Goal: Check status: Check status

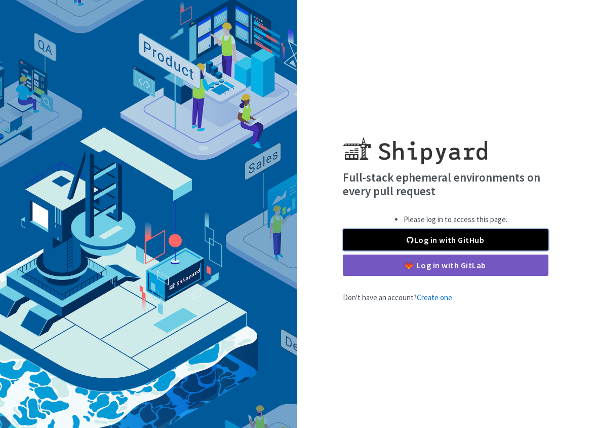
click at [417, 241] on link "Log in with GitHub" at bounding box center [446, 239] width 206 height 21
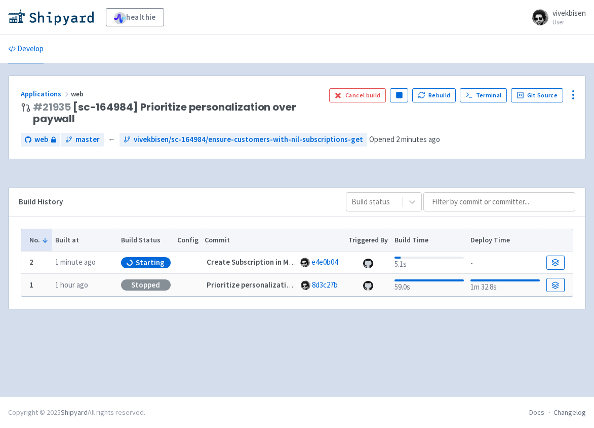
click at [41, 262] on td "2" at bounding box center [36, 262] width 30 height 22
click at [89, 262] on time "1 minute ago" at bounding box center [75, 262] width 41 height 10
click at [151, 261] on span "Starting" at bounding box center [150, 262] width 29 height 10
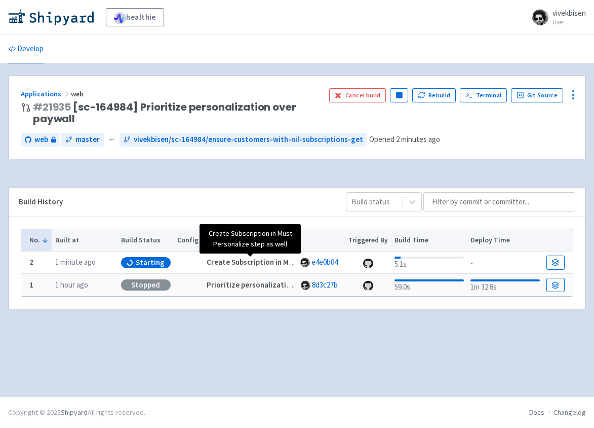
click at [276, 259] on strong "Create Subscription in Must Personalize step as well" at bounding box center [295, 262] width 176 height 10
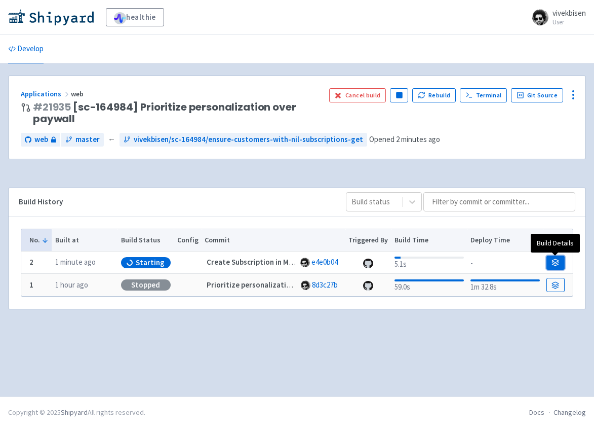
click at [548, 258] on link at bounding box center [556, 262] width 18 height 14
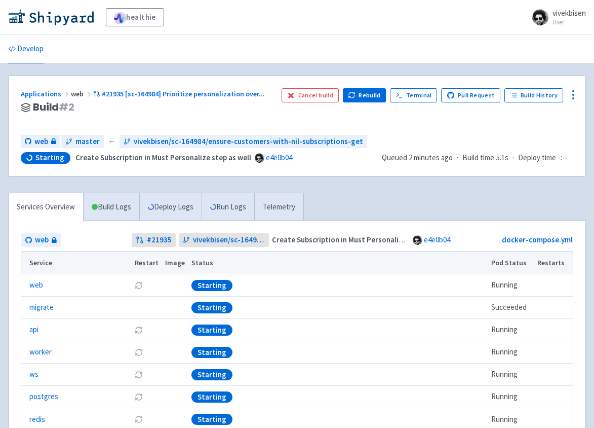
scroll to position [24, 0]
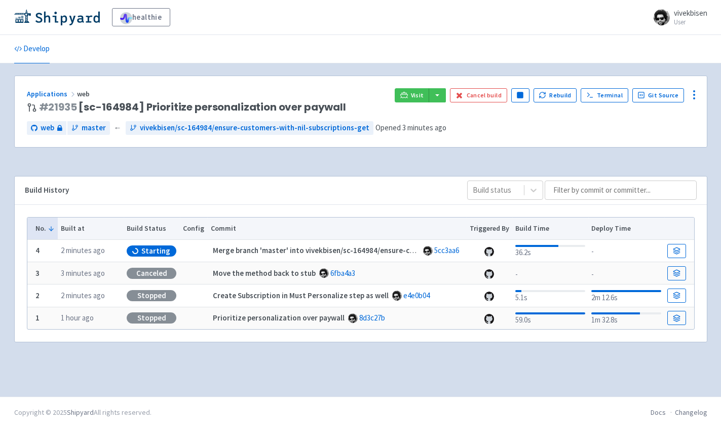
click at [385, 29] on div "healthie vivekbisen User Profile Sign out" at bounding box center [360, 17] width 721 height 35
click at [677, 254] on link at bounding box center [676, 251] width 18 height 14
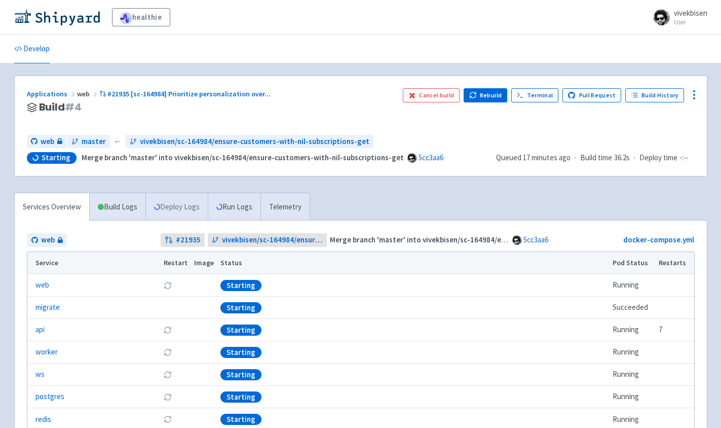
click at [187, 196] on link "Deploy Logs" at bounding box center [176, 207] width 62 height 28
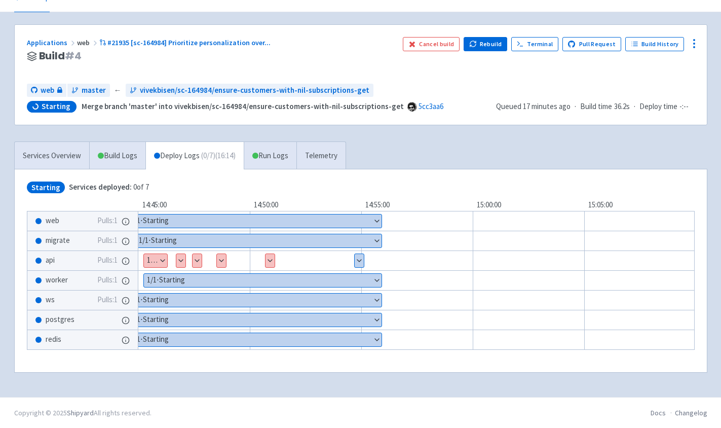
scroll to position [52, 0]
click at [150, 258] on button "Show details" at bounding box center [155, 259] width 23 height 13
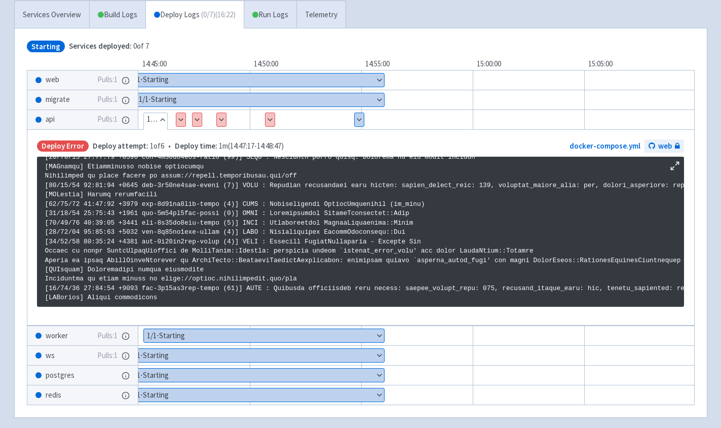
scroll to position [1722, 0]
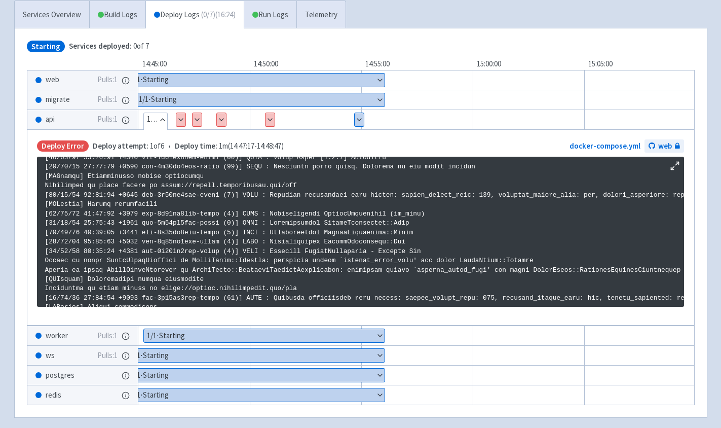
click at [361, 119] on button "Show details" at bounding box center [359, 119] width 9 height 13
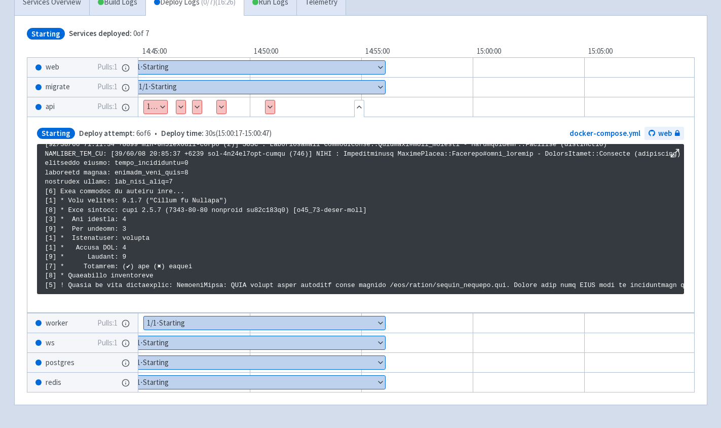
scroll to position [211, 0]
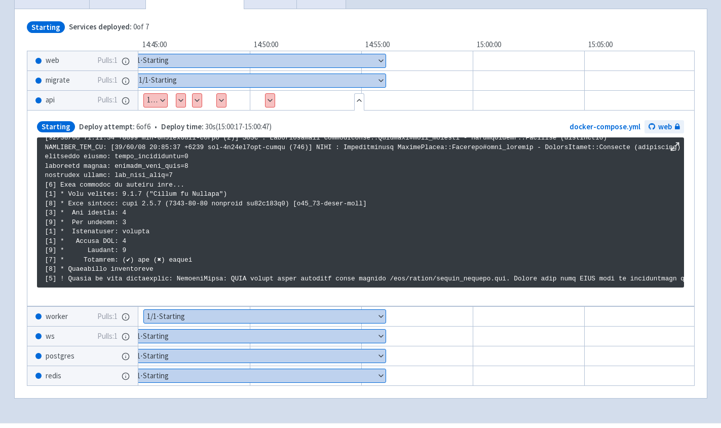
click at [218, 103] on button "Show details" at bounding box center [221, 100] width 9 height 13
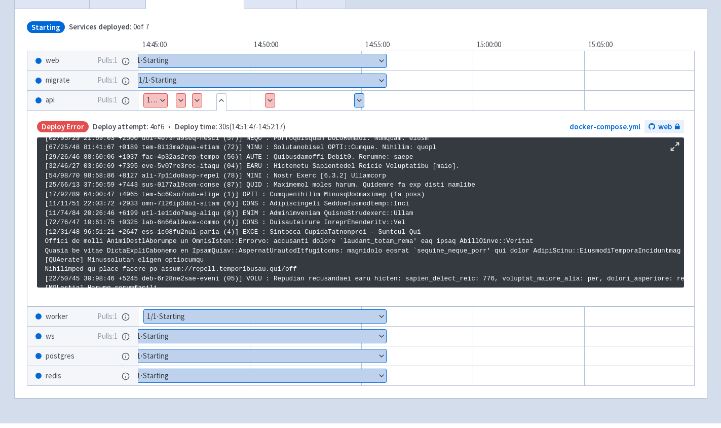
scroll to position [1734, 0]
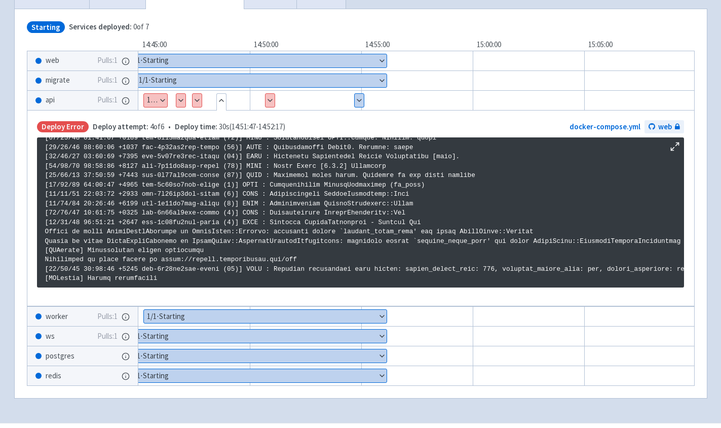
click at [268, 104] on button "Show details" at bounding box center [270, 100] width 9 height 13
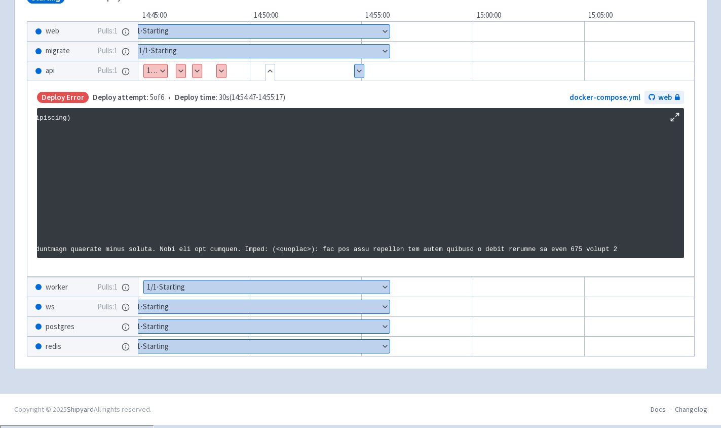
scroll to position [1350, 603]
drag, startPoint x: 590, startPoint y: 246, endPoint x: 578, endPoint y: 245, distance: 12.2
copy p "230"
click at [355, 70] on button "Show details" at bounding box center [359, 70] width 9 height 13
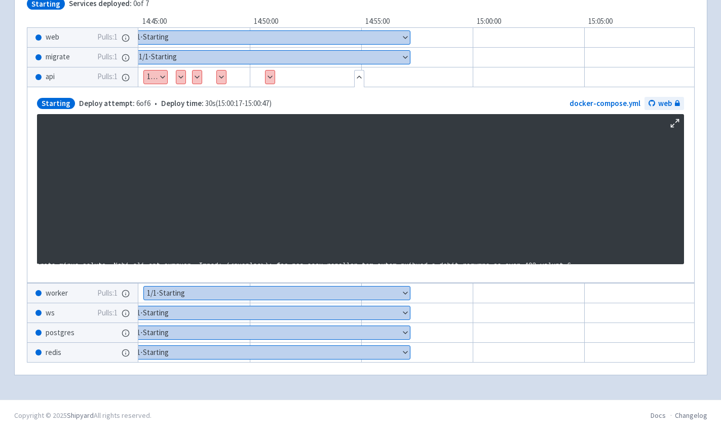
scroll to position [1331, 656]
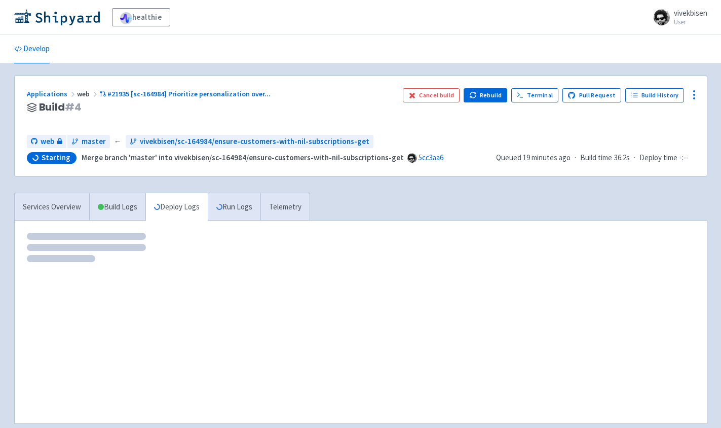
scroll to position [51, 0]
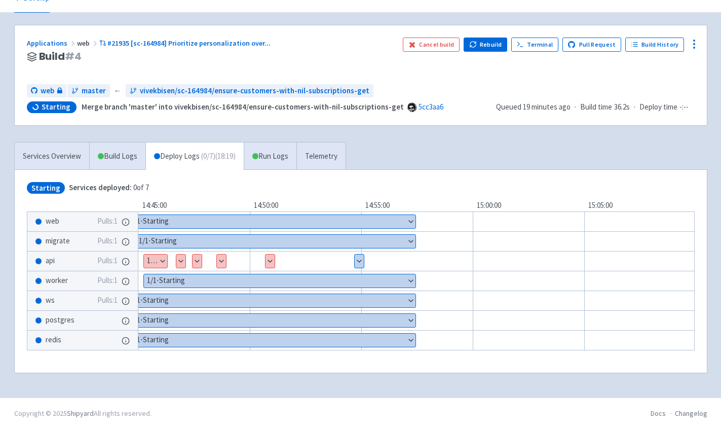
click at [165, 265] on button "Show details" at bounding box center [155, 260] width 23 height 13
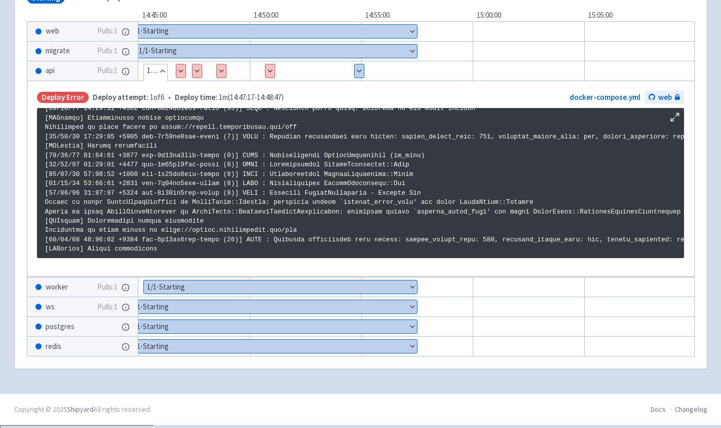
scroll to position [1734, 47]
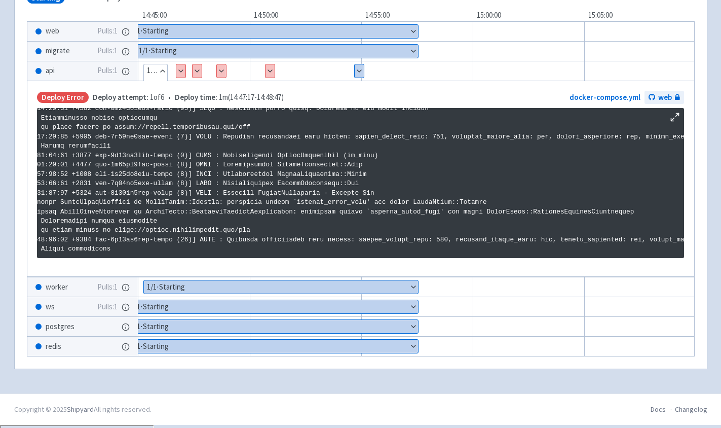
click at [182, 73] on button "Show details" at bounding box center [180, 70] width 9 height 13
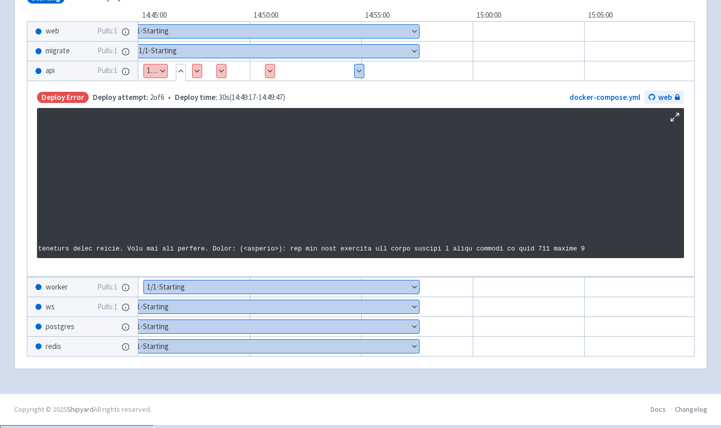
scroll to position [1734, 834]
click at [672, 114] on icon at bounding box center [675, 117] width 10 height 10
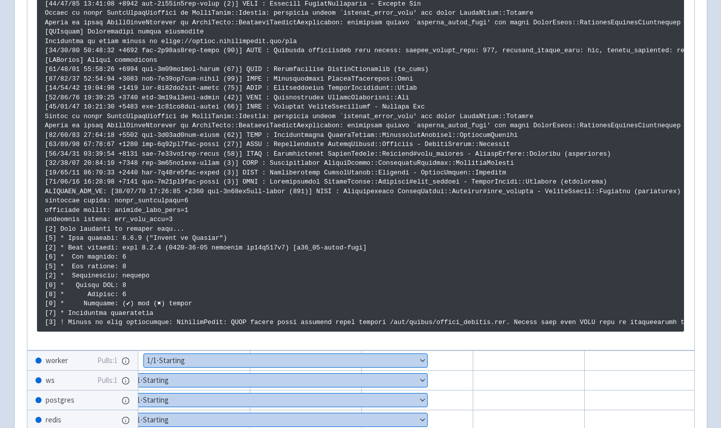
scroll to position [1936, 0]
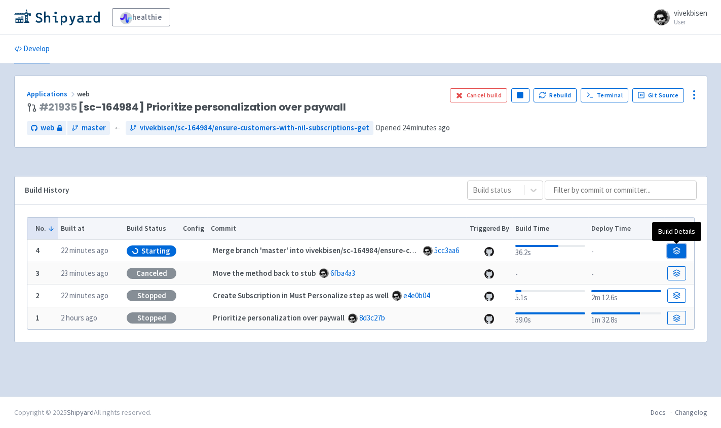
click at [674, 248] on icon at bounding box center [677, 251] width 8 height 8
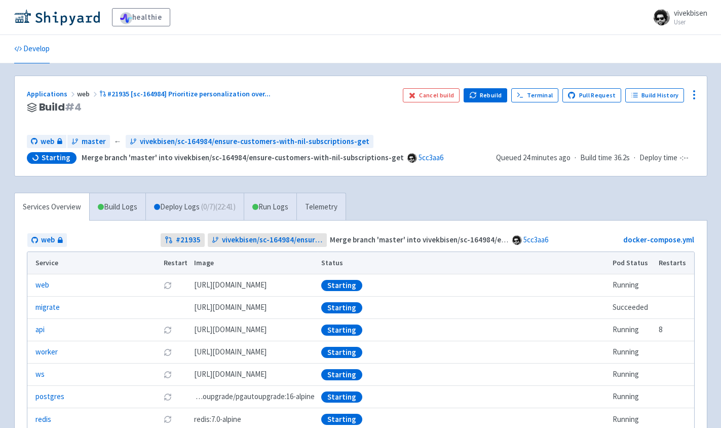
scroll to position [53, 0]
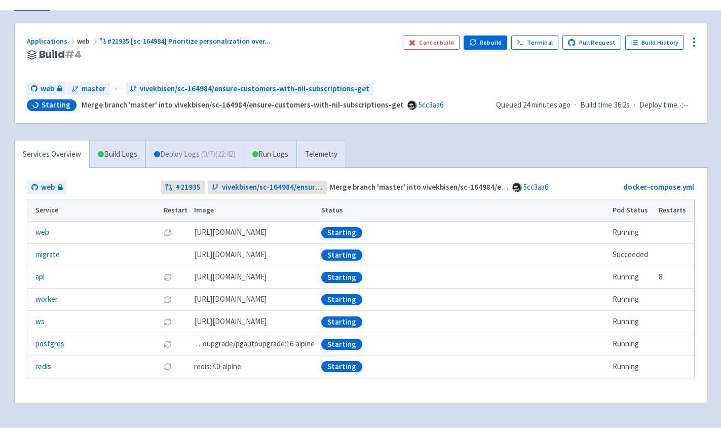
click at [172, 153] on link "Deploy Logs ( 0 / 7 ) (22:42)" at bounding box center [194, 154] width 98 height 28
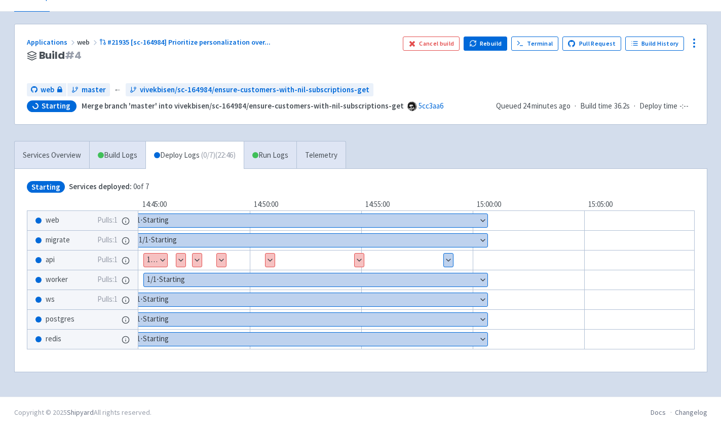
click at [447, 262] on button "Show details" at bounding box center [448, 259] width 9 height 13
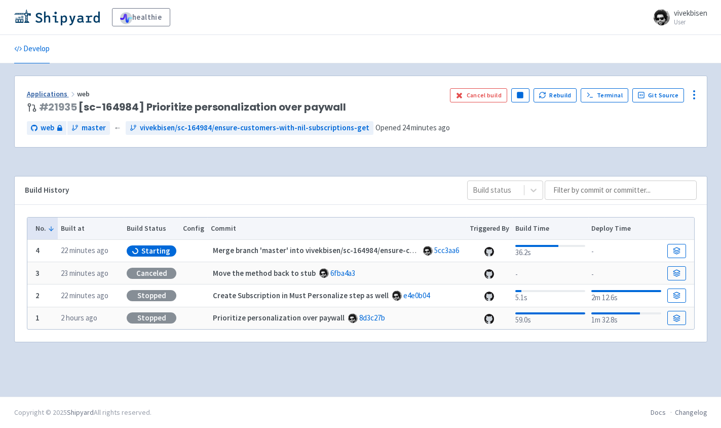
click at [60, 92] on link "Applications" at bounding box center [52, 93] width 50 height 9
click at [670, 252] on link at bounding box center [676, 251] width 18 height 14
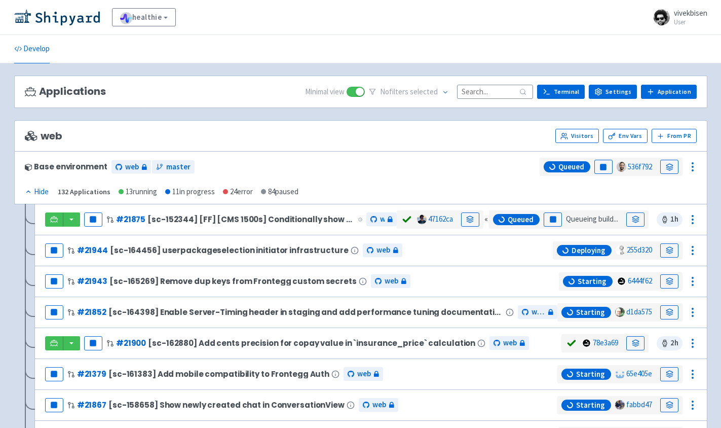
scroll to position [7, 0]
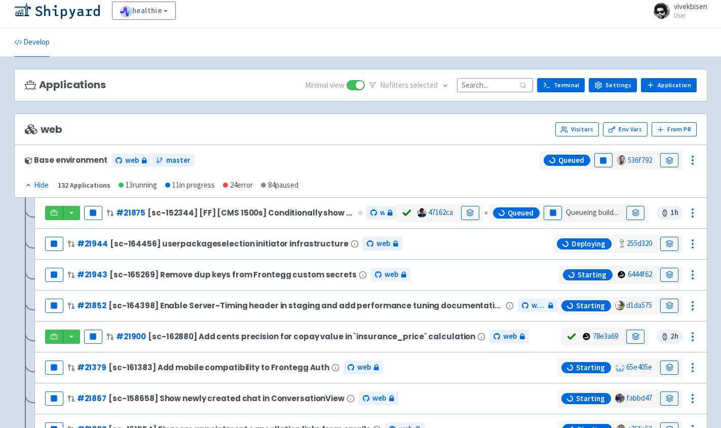
click at [244, 188] on div "24 error" at bounding box center [238, 185] width 30 height 12
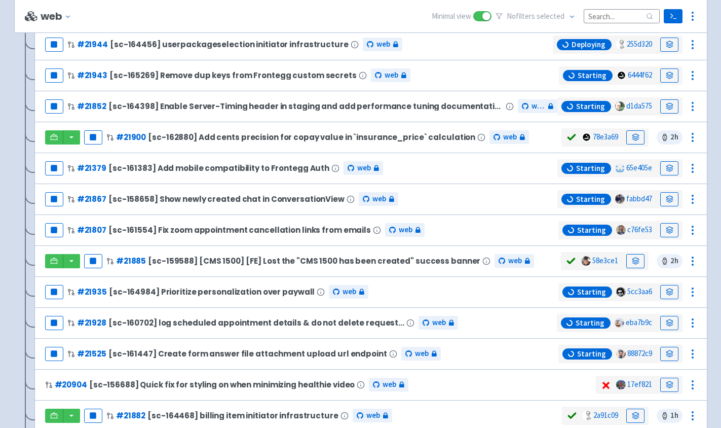
scroll to position [331, 0]
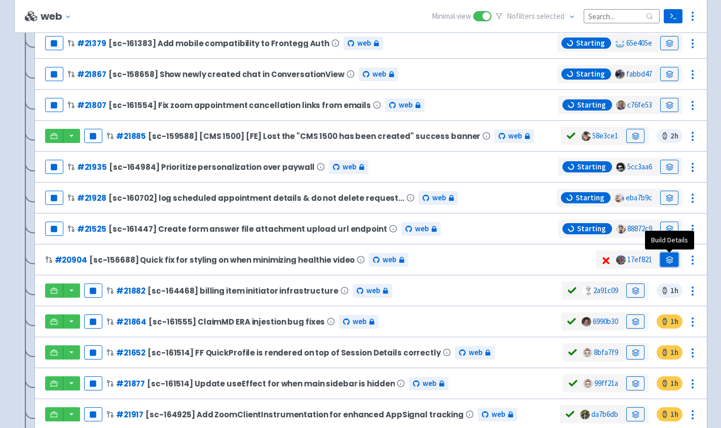
click at [664, 260] on link at bounding box center [669, 259] width 18 height 14
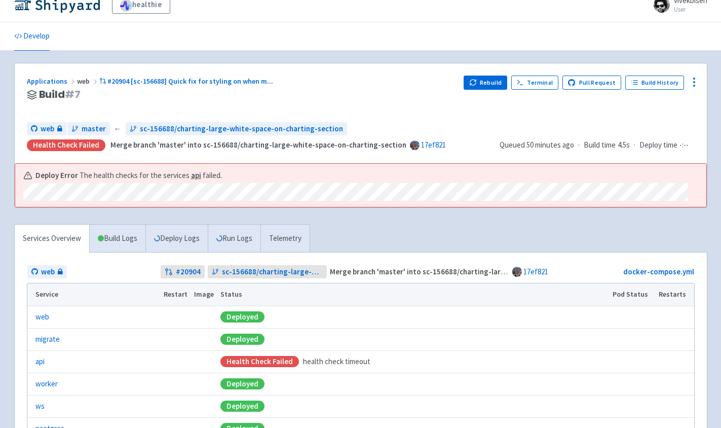
scroll to position [19, 0]
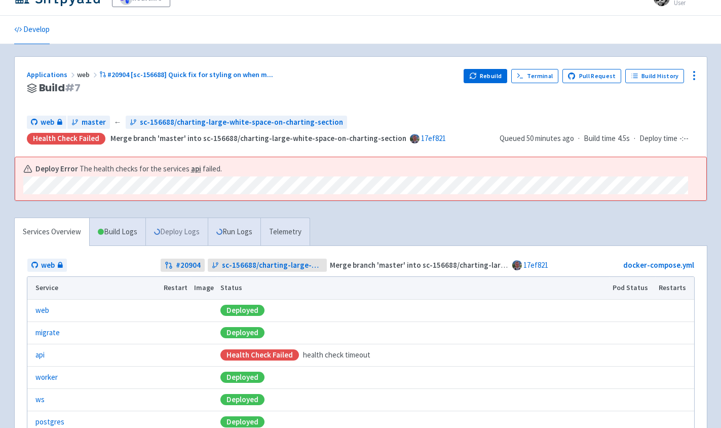
click at [177, 220] on link "Deploy Logs" at bounding box center [176, 232] width 62 height 28
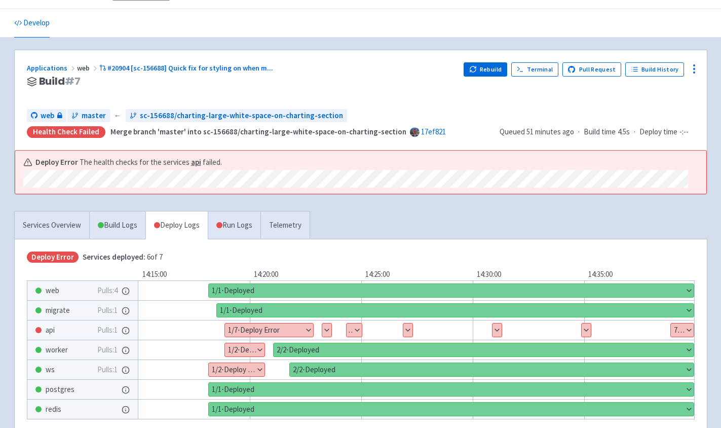
scroll to position [96, 0]
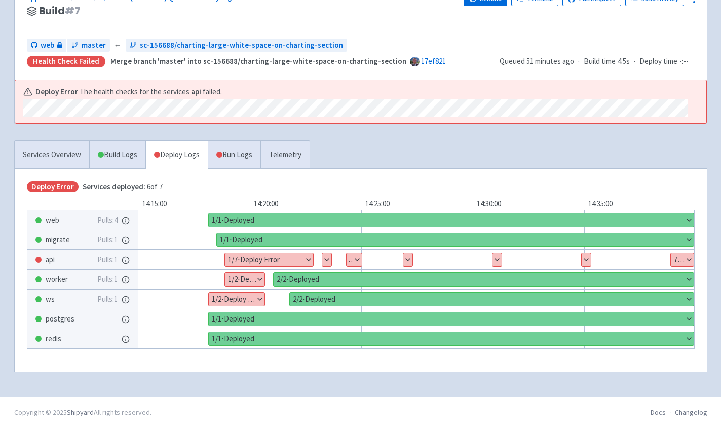
click at [306, 259] on button "Show details" at bounding box center [269, 259] width 88 height 13
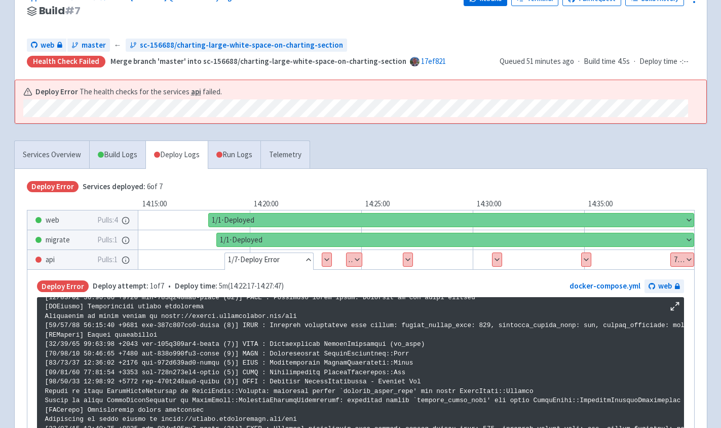
scroll to position [275, 0]
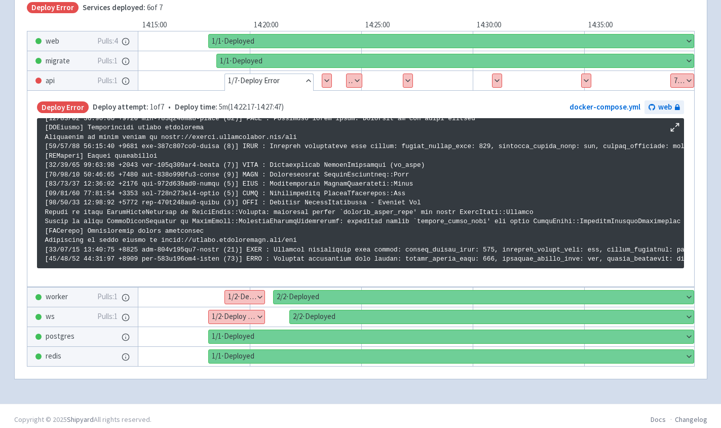
click at [412, 82] on div "Show details 4 / 7 ⋅ Deploy Error" at bounding box center [408, 80] width 10 height 14
click at [410, 83] on button "Show details" at bounding box center [407, 80] width 9 height 13
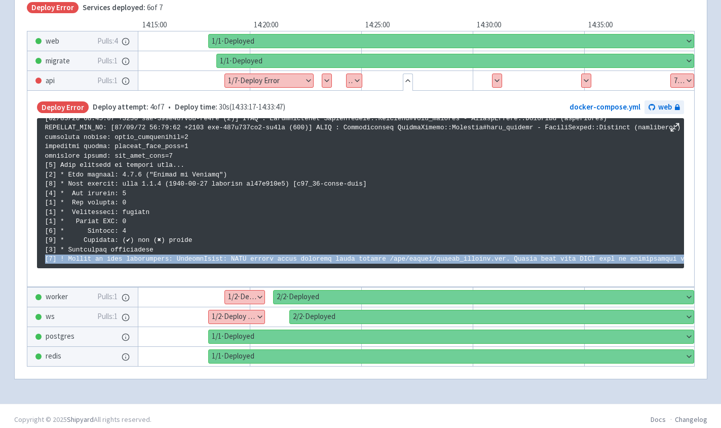
copy pre "[1] ! Unable to load application: RuntimeError: YAML syntax error occurred whil…"
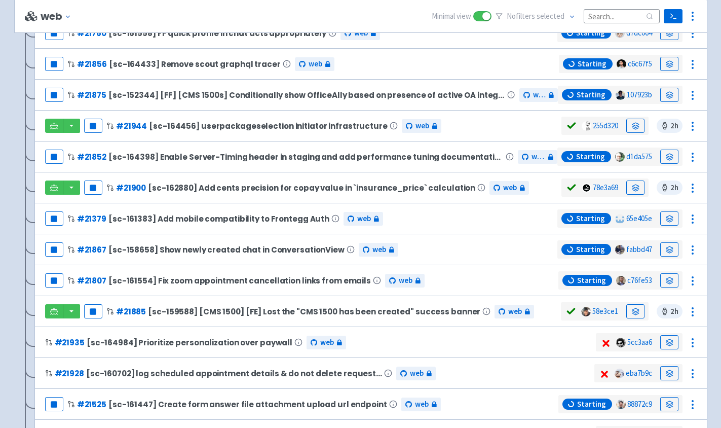
scroll to position [27, 0]
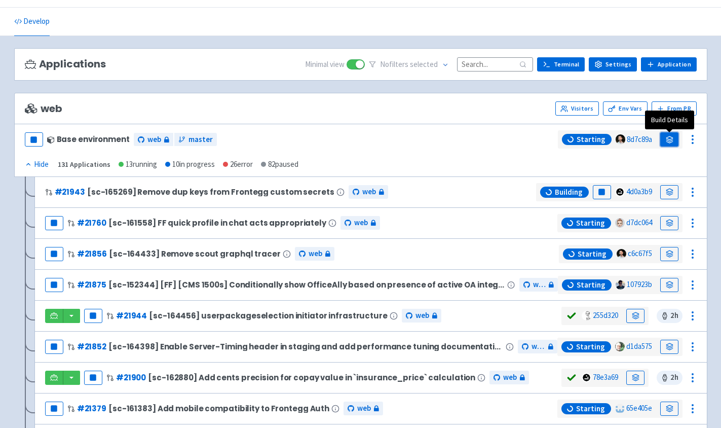
click at [670, 136] on icon at bounding box center [669, 137] width 7 height 3
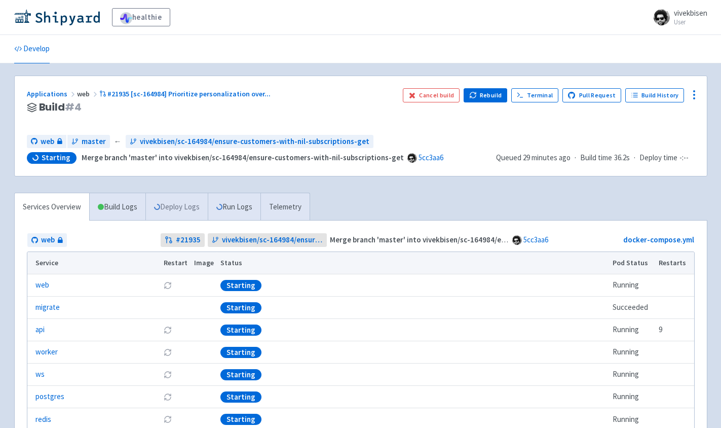
click at [182, 210] on link "Deploy Logs" at bounding box center [176, 207] width 62 height 28
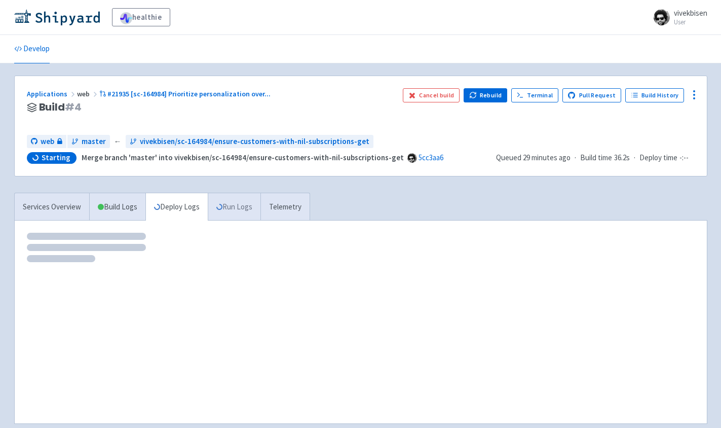
click at [255, 212] on link "Run Logs" at bounding box center [234, 207] width 53 height 28
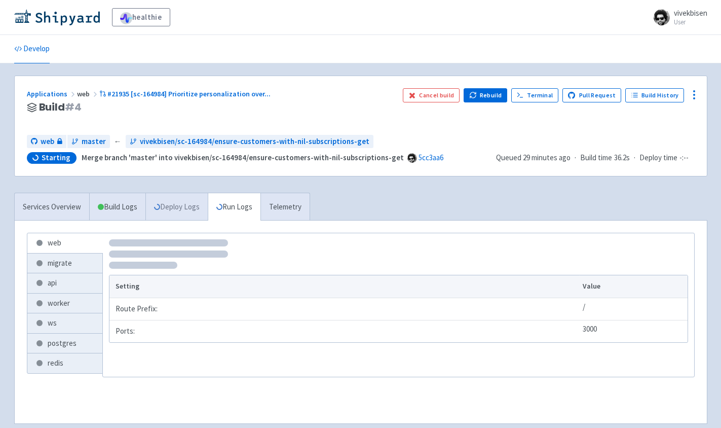
click at [201, 212] on link "Deploy Logs" at bounding box center [176, 207] width 62 height 28
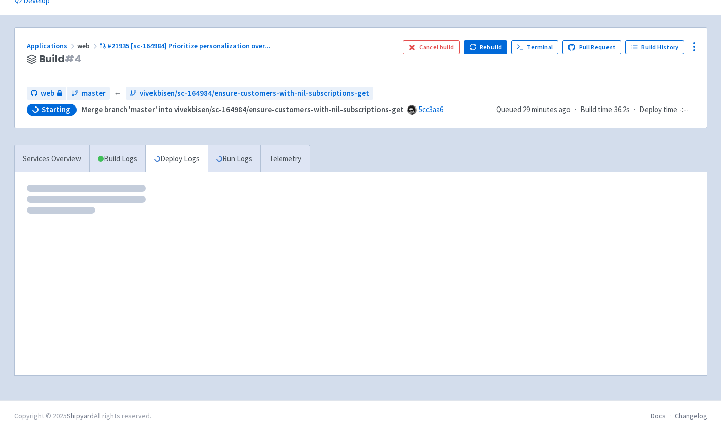
scroll to position [52, 0]
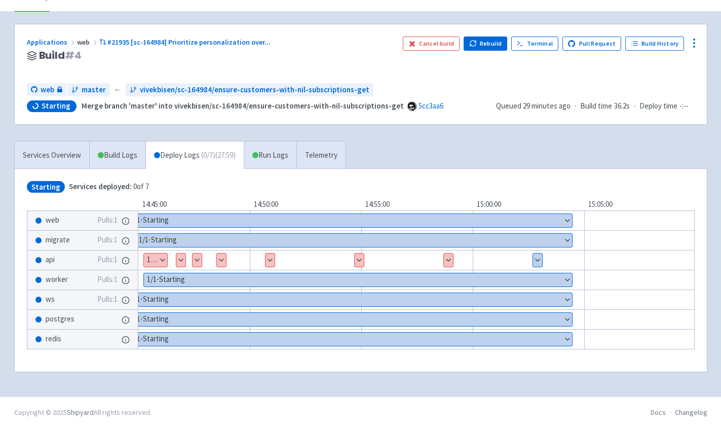
click at [447, 259] on button "Show details" at bounding box center [448, 259] width 9 height 13
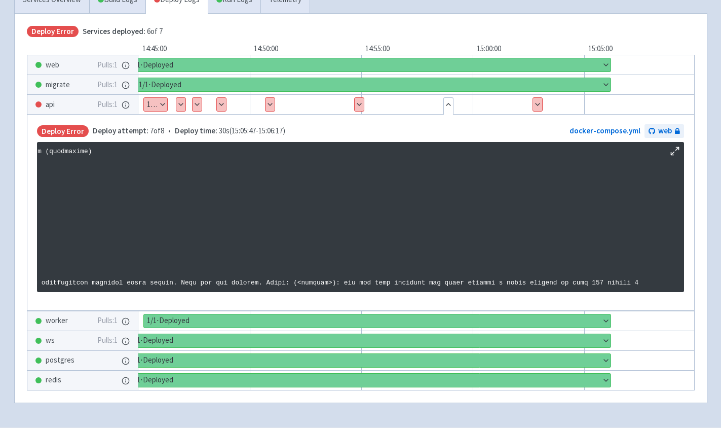
scroll to position [1350, 586]
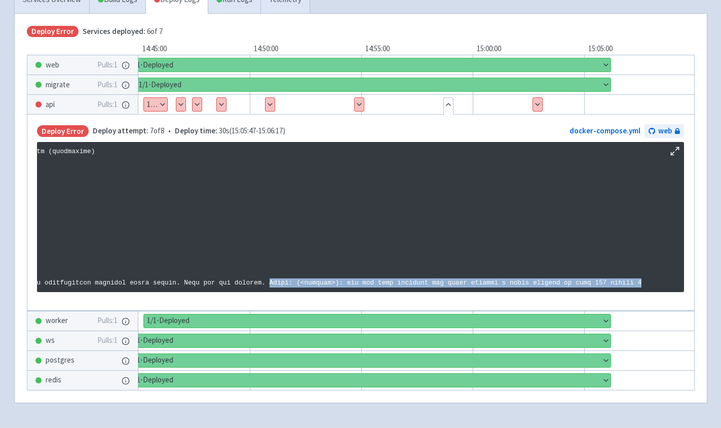
drag, startPoint x: 270, startPoint y: 280, endPoint x: 564, endPoint y: 285, distance: 293.9
click at [564, 285] on pre at bounding box center [360, 217] width 647 height 150
drag, startPoint x: 266, startPoint y: 280, endPoint x: 558, endPoint y: 278, distance: 292.4
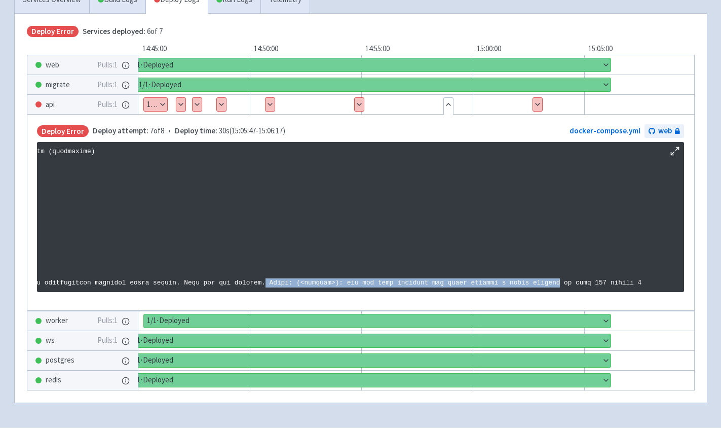
copy p "Error: (<unknown>): did not find expected key while parsing a block mapping"
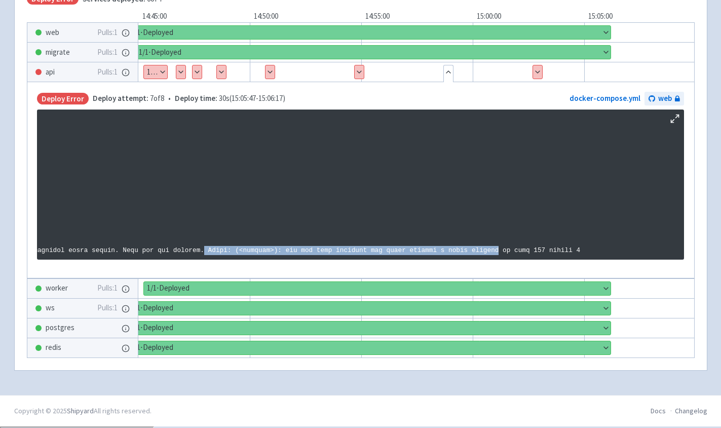
scroll to position [1350, 595]
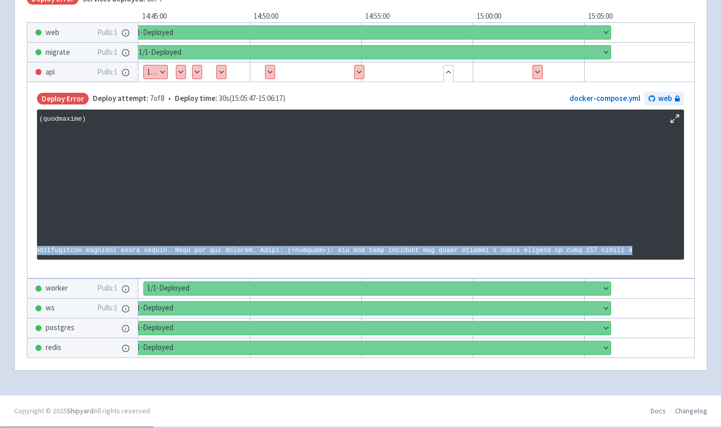
copy pre "[1] ! Unable to load application: RuntimeError: YAML syntax error occurred whil…"
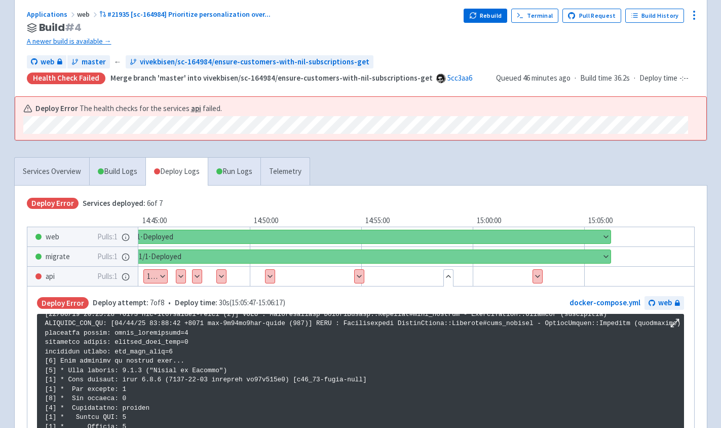
scroll to position [0, 0]
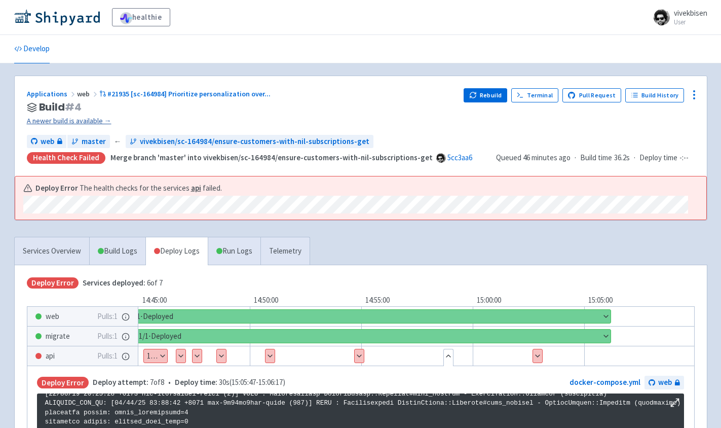
click at [91, 122] on link "A newer build is available →" at bounding box center [241, 121] width 429 height 12
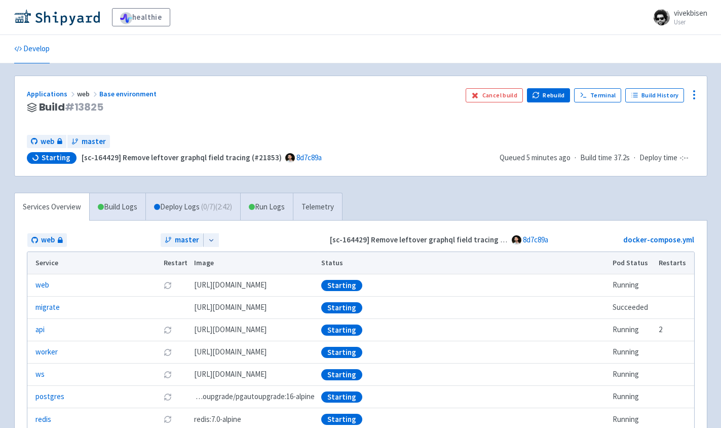
scroll to position [27, 0]
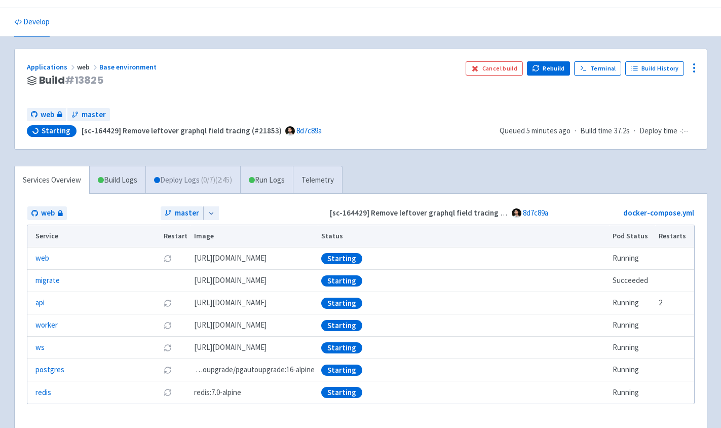
click at [181, 178] on link "Deploy Logs ( 0 / 7 ) (2:45)" at bounding box center [192, 180] width 95 height 28
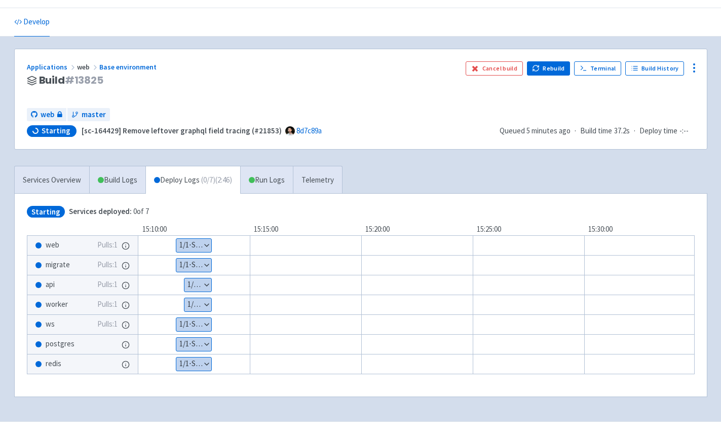
click at [204, 282] on button "Show details" at bounding box center [197, 284] width 27 height 13
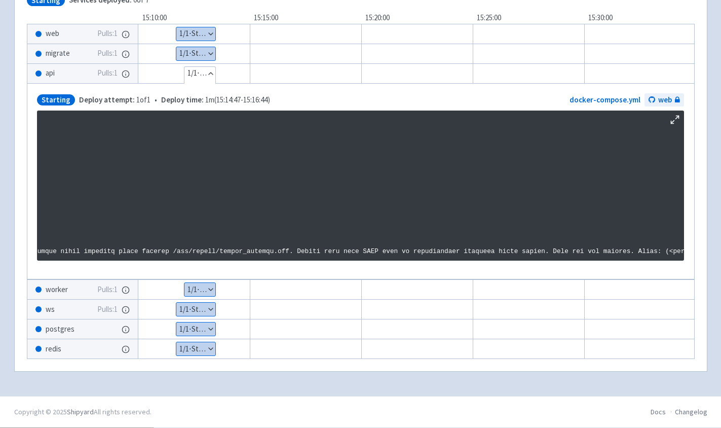
scroll to position [1734, 176]
drag, startPoint x: 328, startPoint y: 248, endPoint x: 236, endPoint y: 248, distance: 92.2
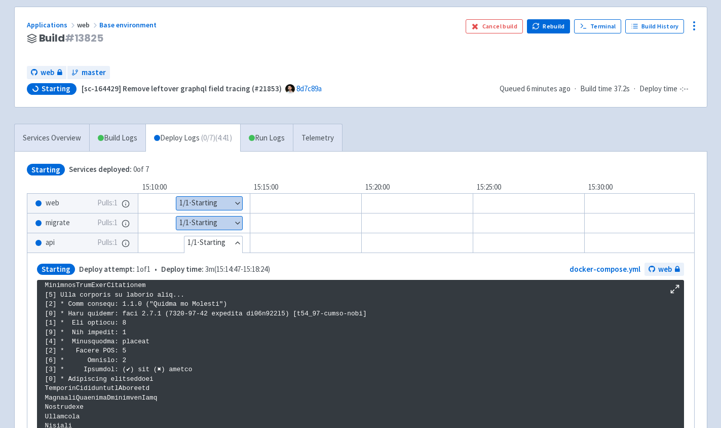
scroll to position [17, 0]
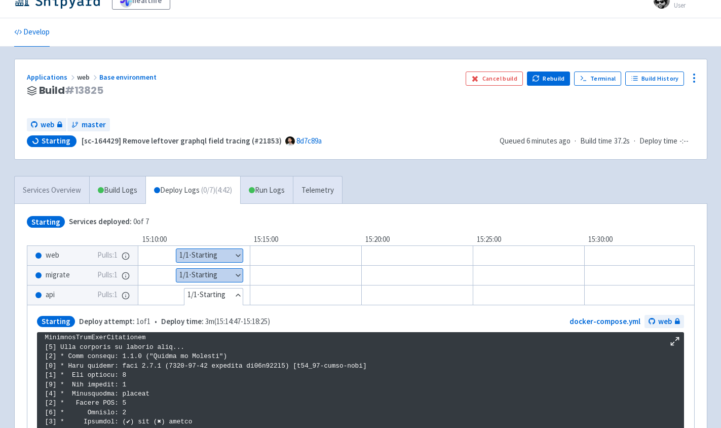
click at [69, 189] on link "Services Overview" at bounding box center [52, 190] width 74 height 28
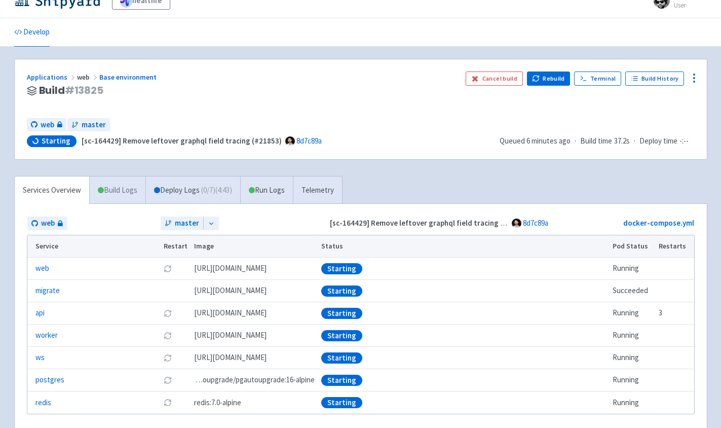
click at [126, 196] on link "Build Logs" at bounding box center [118, 190] width 56 height 28
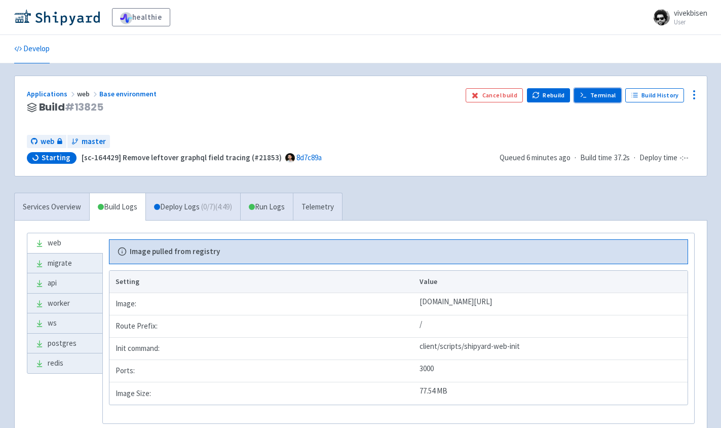
click at [606, 93] on link "Terminal" at bounding box center [597, 95] width 47 height 14
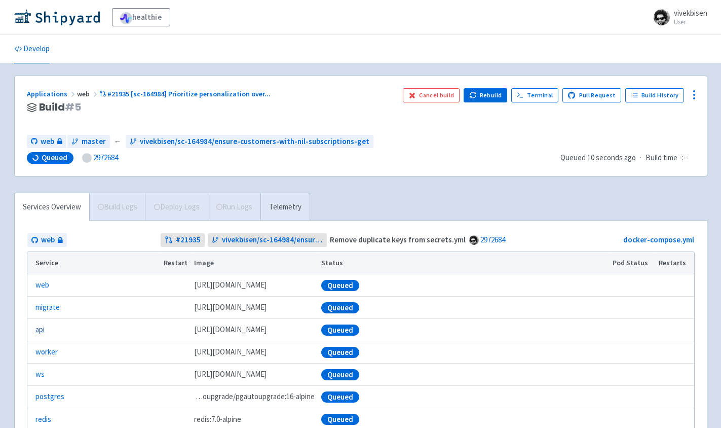
click at [42, 329] on link "api" at bounding box center [39, 330] width 9 height 12
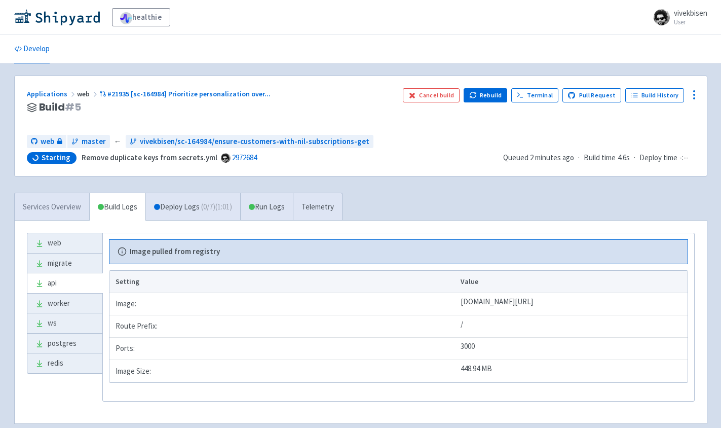
click at [59, 199] on link "Services Overview" at bounding box center [52, 207] width 74 height 28
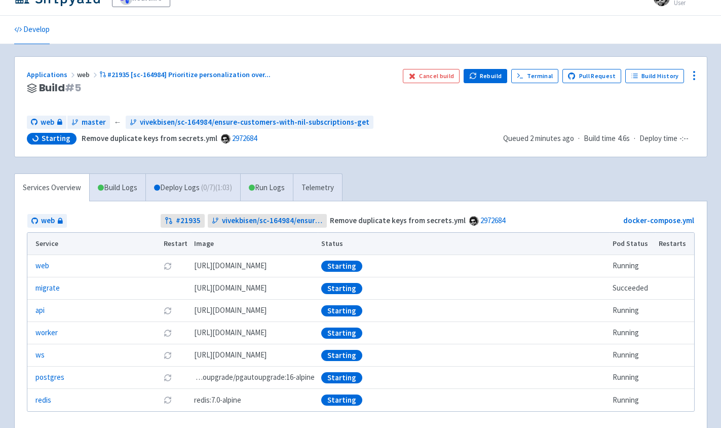
scroll to position [36, 0]
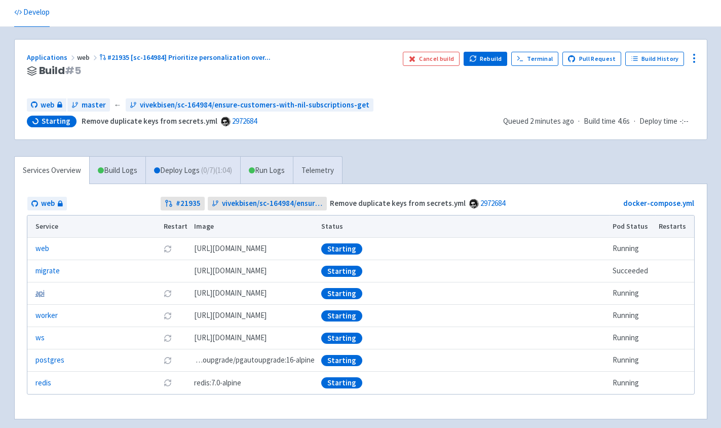
click at [44, 290] on link "api" at bounding box center [39, 293] width 9 height 12
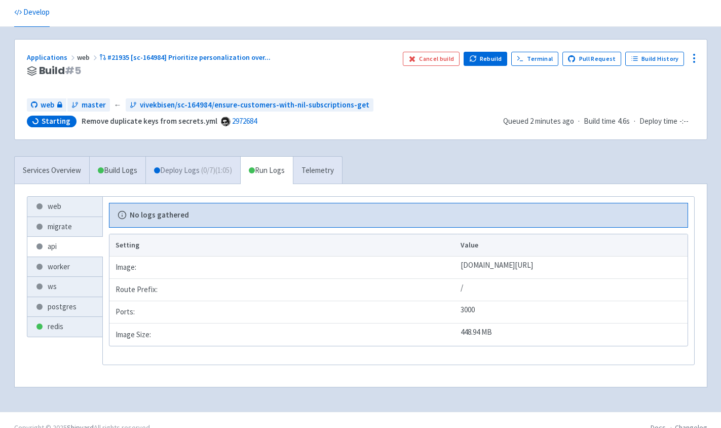
click at [213, 175] on span "( 0 / 7 ) (1:05)" at bounding box center [216, 171] width 31 height 12
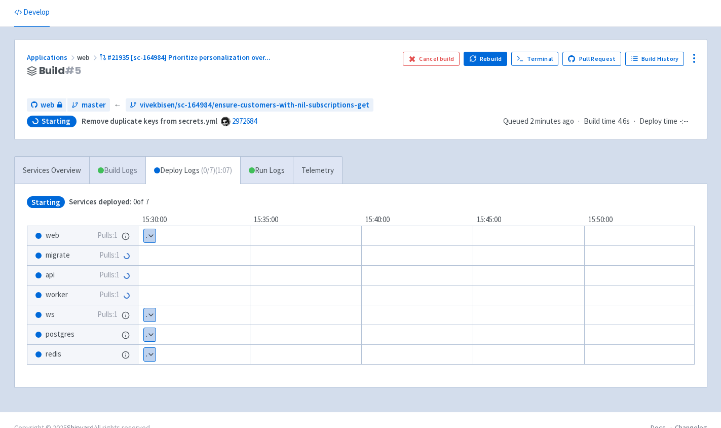
click at [140, 164] on link "Build Logs" at bounding box center [118, 171] width 56 height 28
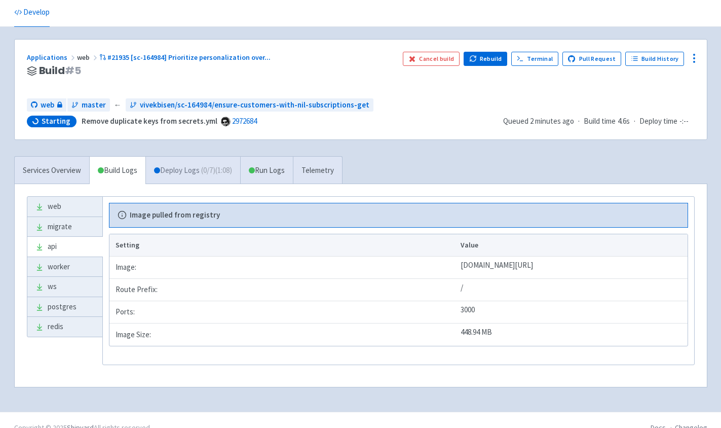
click at [169, 173] on link "Deploy Logs ( 0 / 7 ) (1:08)" at bounding box center [192, 171] width 95 height 28
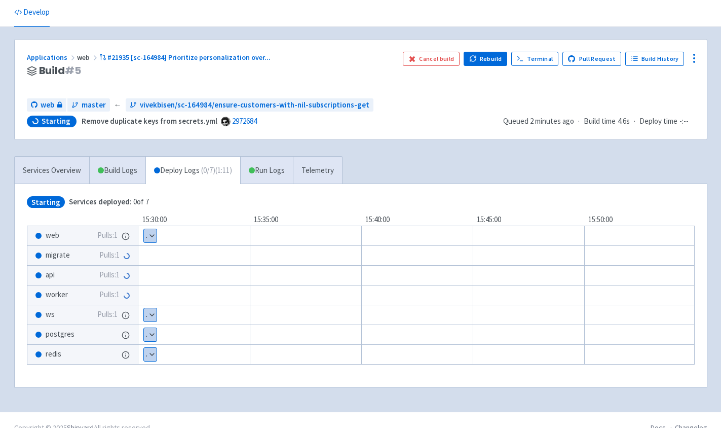
click at [150, 237] on button "Show details" at bounding box center [150, 235] width 13 height 13
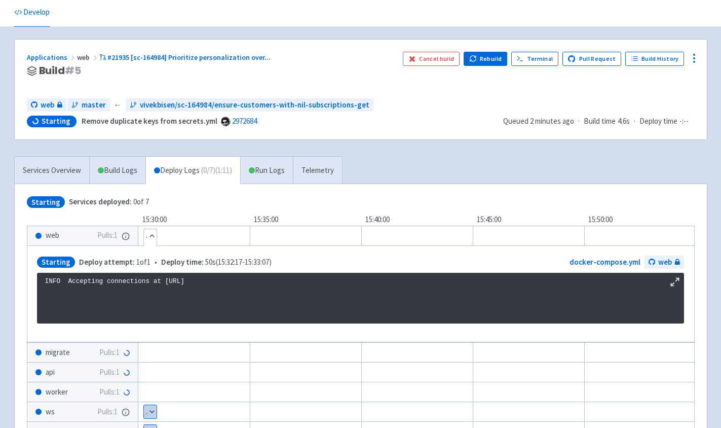
click at [150, 237] on button "Hide details" at bounding box center [150, 235] width 13 height 13
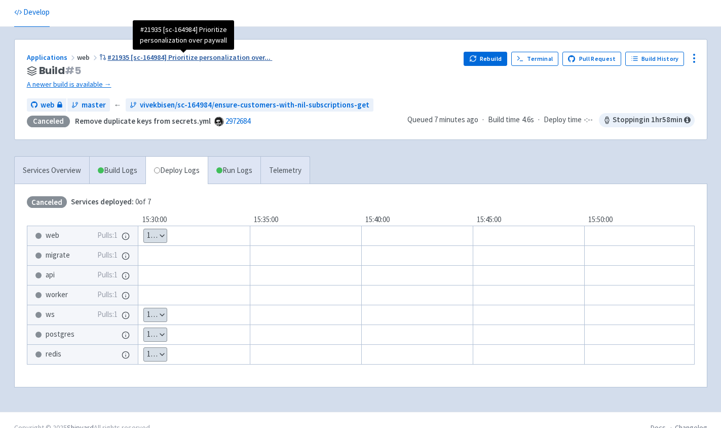
click at [220, 59] on span "#21935 [sc-164984] Prioritize personalization over ..." at bounding box center [188, 57] width 163 height 9
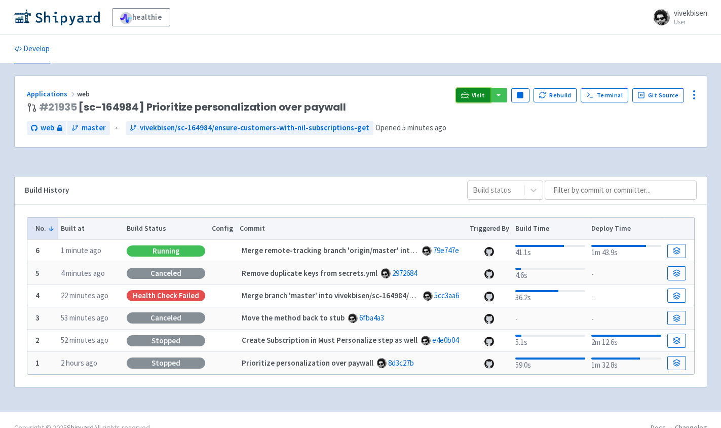
click at [474, 95] on link "Visit" at bounding box center [473, 95] width 34 height 14
